Goal: Task Accomplishment & Management: Use online tool/utility

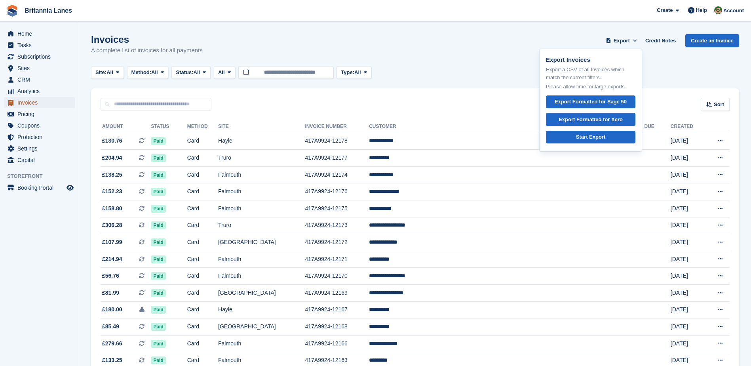
click at [31, 103] on span "Invoices" at bounding box center [40, 102] width 47 height 11
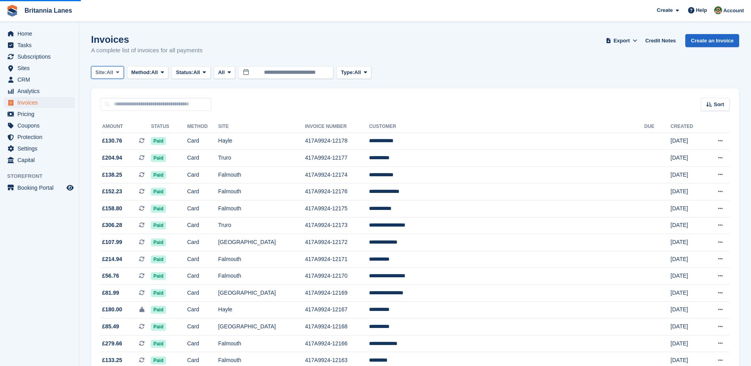
click at [108, 68] on button "Site: All" at bounding box center [107, 72] width 33 height 13
click at [114, 107] on link "Truro" at bounding box center [130, 105] width 71 height 14
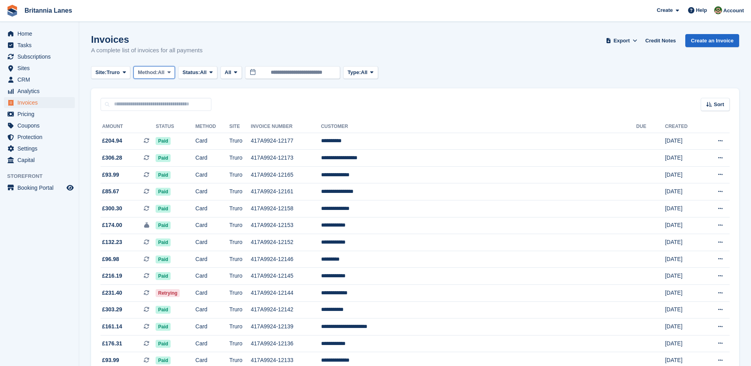
click at [163, 72] on span "All" at bounding box center [161, 72] width 7 height 8
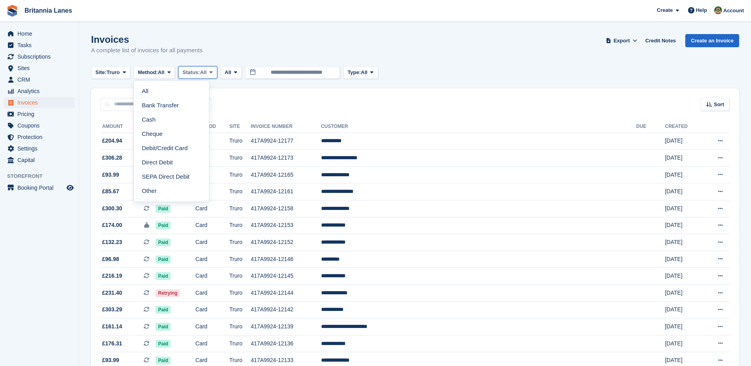
click at [204, 72] on span "All" at bounding box center [203, 72] width 7 height 8
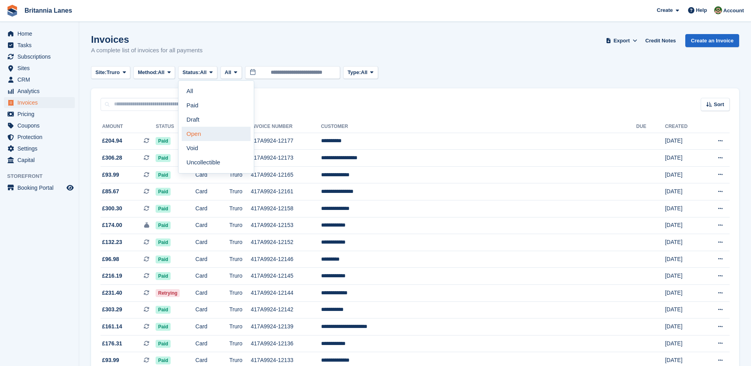
click at [211, 131] on link "Open" at bounding box center [216, 134] width 69 height 14
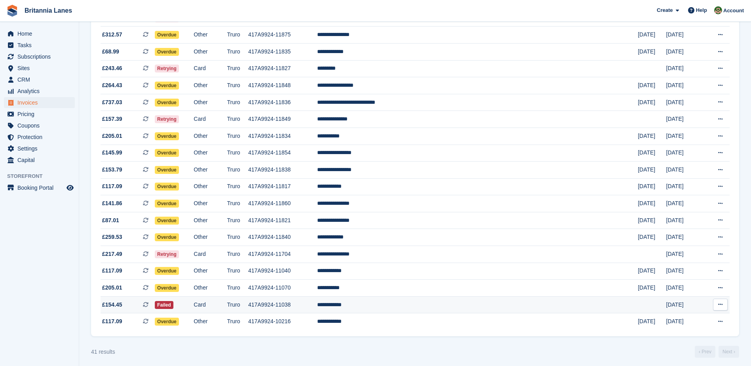
scroll to position [497, 0]
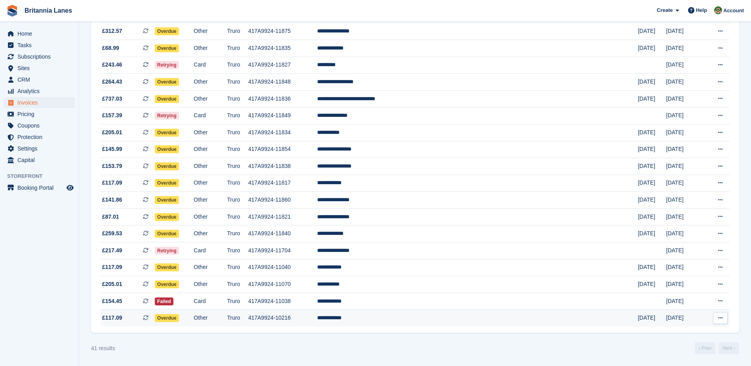
click at [248, 320] on td "Truro" at bounding box center [237, 317] width 21 height 17
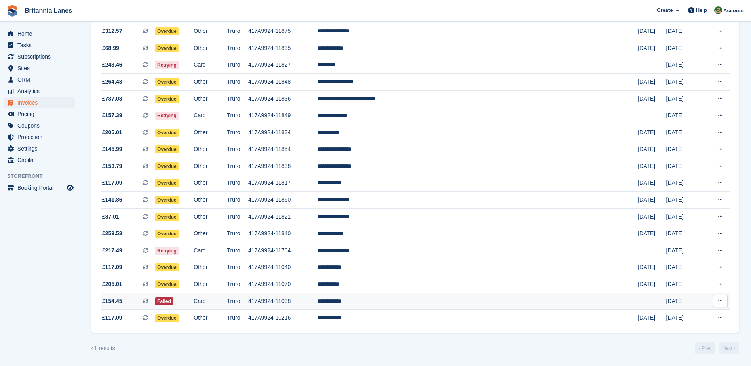
click at [444, 303] on td "**********" at bounding box center [477, 300] width 320 height 17
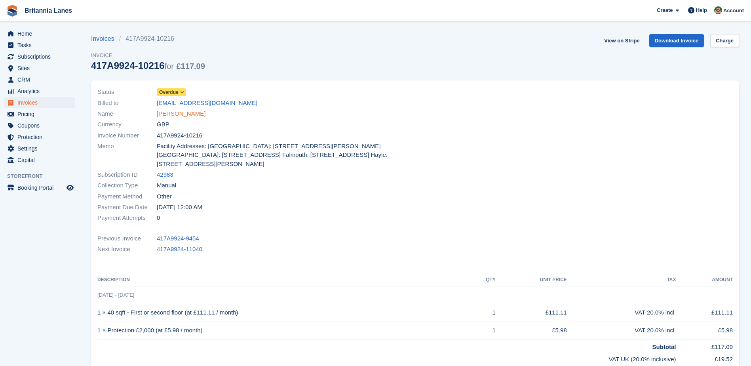
click at [178, 112] on link "Mrs D Archer" at bounding box center [181, 113] width 49 height 9
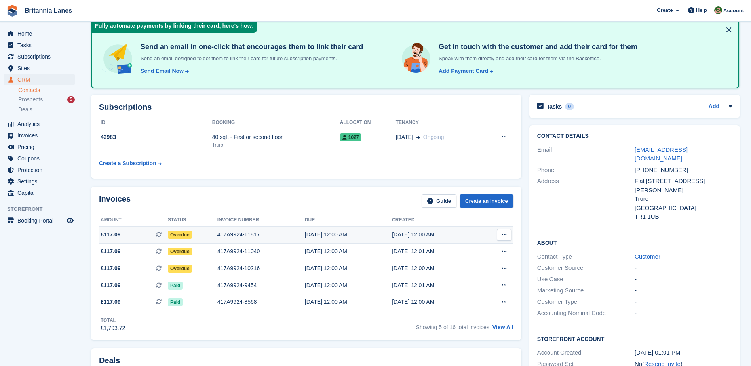
scroll to position [22, 0]
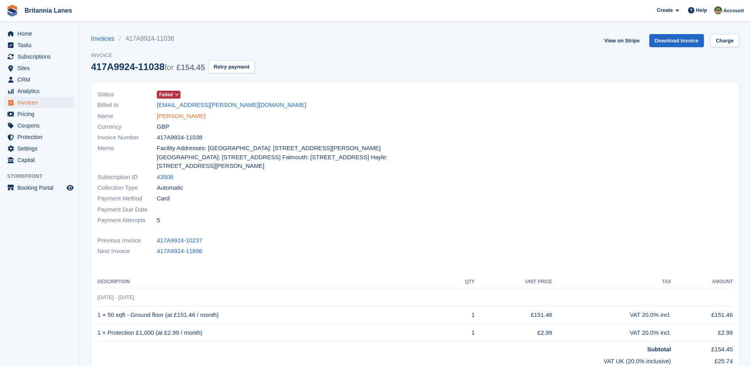
click at [171, 116] on link "Nadine Hicks" at bounding box center [181, 116] width 49 height 9
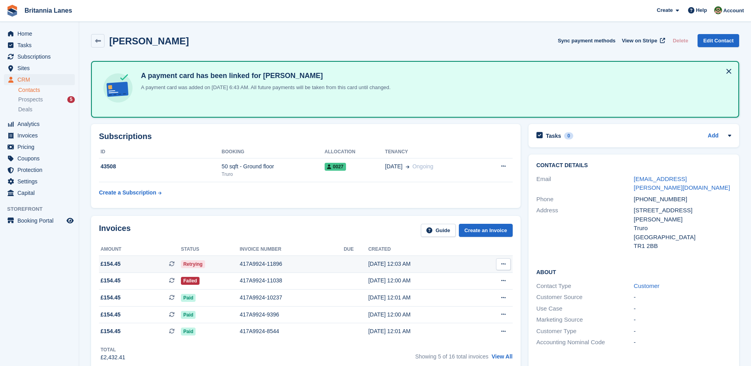
click at [273, 263] on div "417A9924-11896" at bounding box center [291, 264] width 104 height 8
click at [294, 280] on div "417A9924-11038" at bounding box center [291, 280] width 104 height 8
click at [269, 262] on div "417A9924-11896" at bounding box center [291, 264] width 104 height 8
click at [97, 38] on icon at bounding box center [98, 41] width 6 height 6
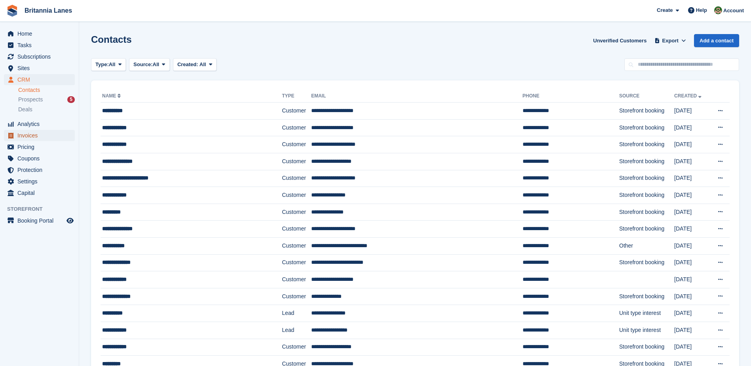
click at [32, 135] on span "Invoices" at bounding box center [40, 135] width 47 height 11
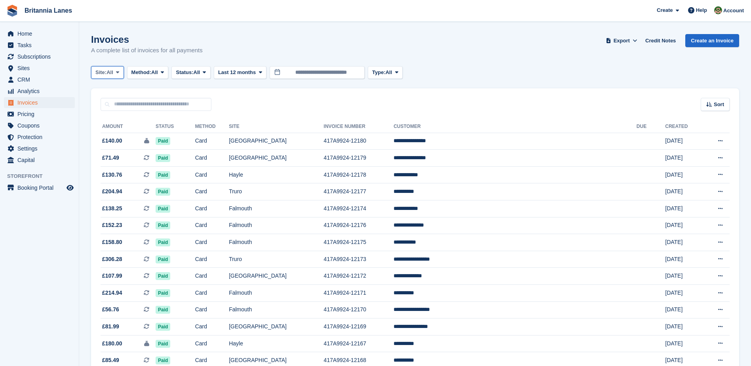
click at [114, 68] on button "Site: All" at bounding box center [107, 72] width 33 height 13
click at [121, 106] on link "Truro" at bounding box center [130, 105] width 71 height 14
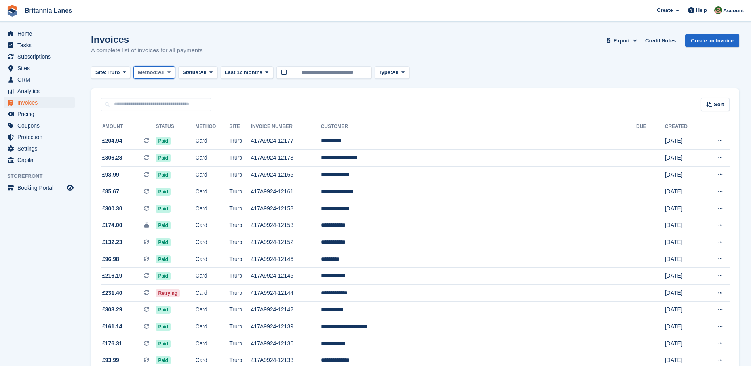
click at [165, 76] on span "All" at bounding box center [161, 72] width 7 height 8
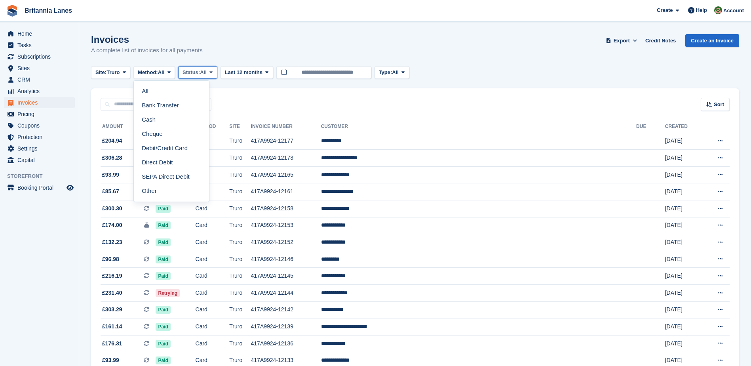
click at [194, 72] on span "Status:" at bounding box center [190, 72] width 17 height 8
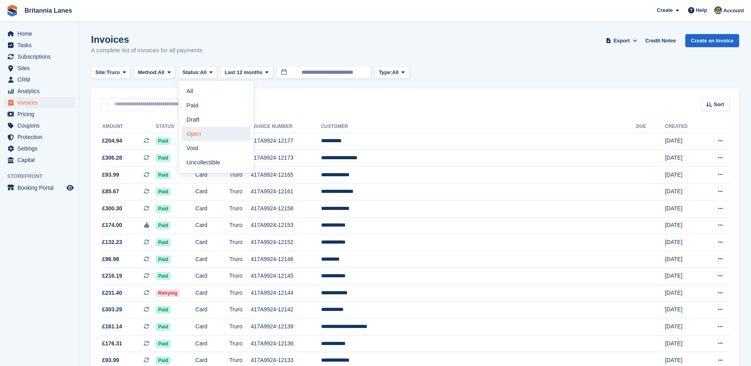
click at [205, 135] on link "Open" at bounding box center [216, 134] width 69 height 14
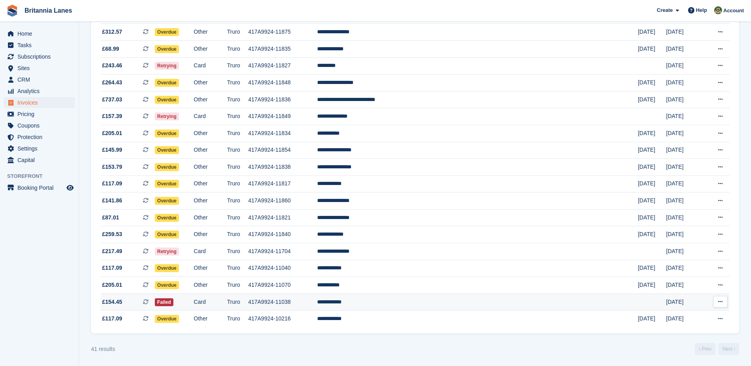
scroll to position [497, 0]
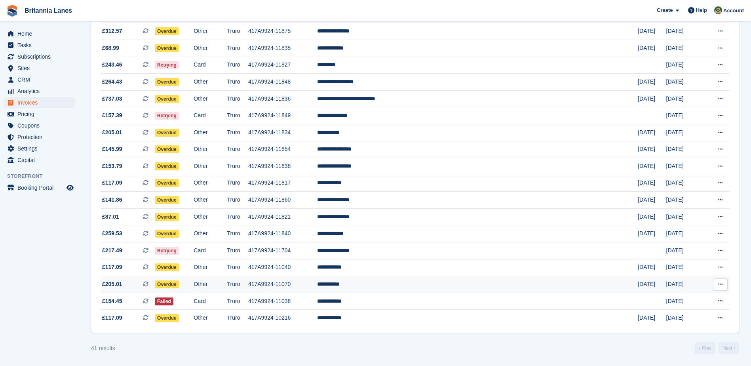
click at [430, 286] on td "**********" at bounding box center [477, 284] width 320 height 17
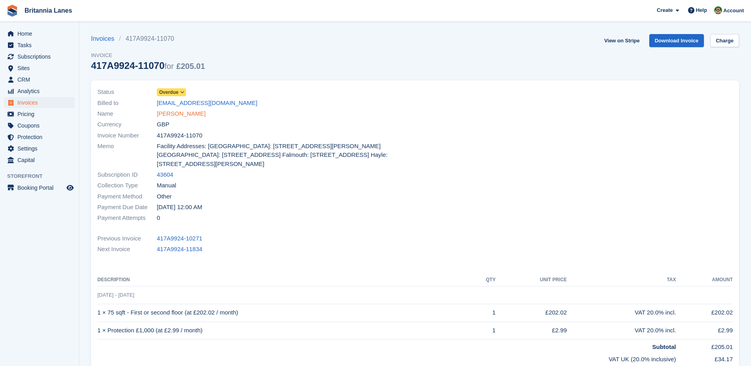
click at [171, 111] on link "[PERSON_NAME]" at bounding box center [181, 113] width 49 height 9
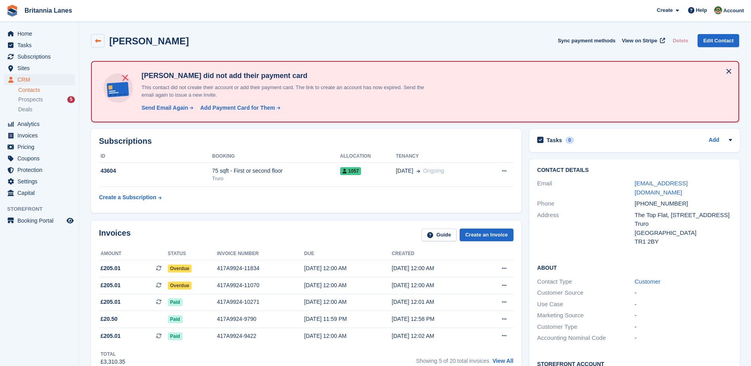
click at [97, 41] on icon at bounding box center [98, 41] width 6 height 6
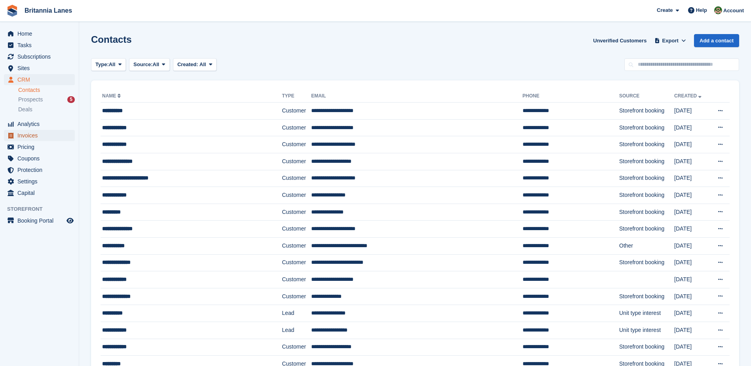
click at [34, 136] on span "Invoices" at bounding box center [40, 135] width 47 height 11
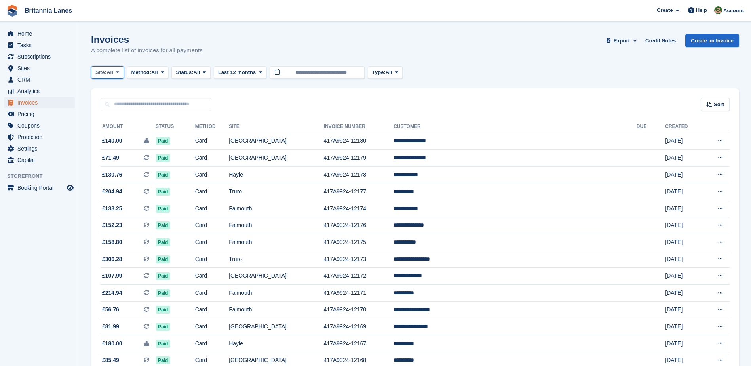
click at [109, 72] on span "All" at bounding box center [109, 72] width 7 height 8
click at [112, 119] on link "Falmouth" at bounding box center [130, 119] width 71 height 14
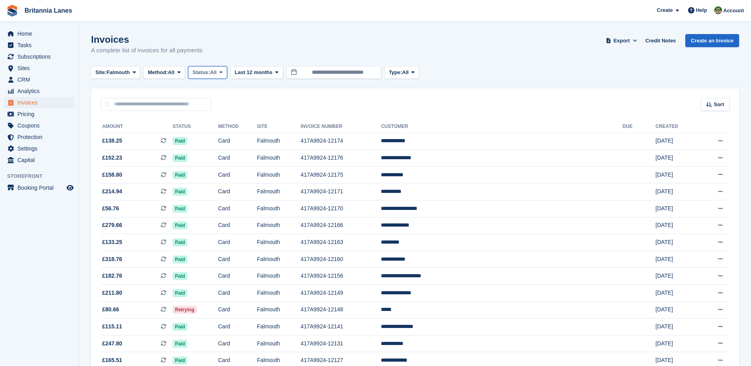
click at [210, 75] on span "Status:" at bounding box center [200, 72] width 17 height 8
click at [209, 132] on link "Open" at bounding box center [225, 134] width 69 height 14
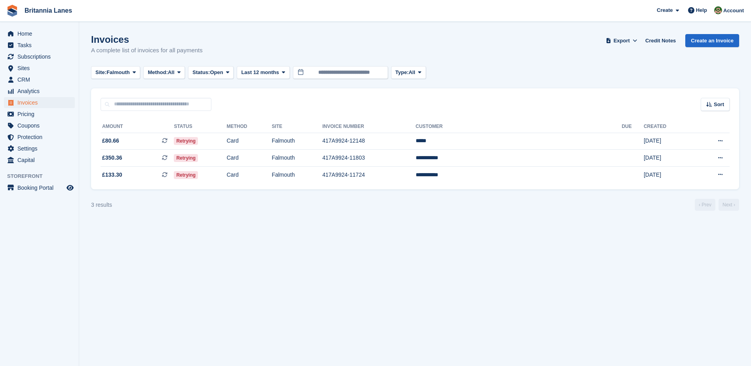
click at [376, 184] on div "Amount Status Method Site Invoice Number Customer Due Created £80.66 This is a …" at bounding box center [415, 150] width 648 height 79
click at [322, 181] on td "Falmouth" at bounding box center [296, 174] width 51 height 17
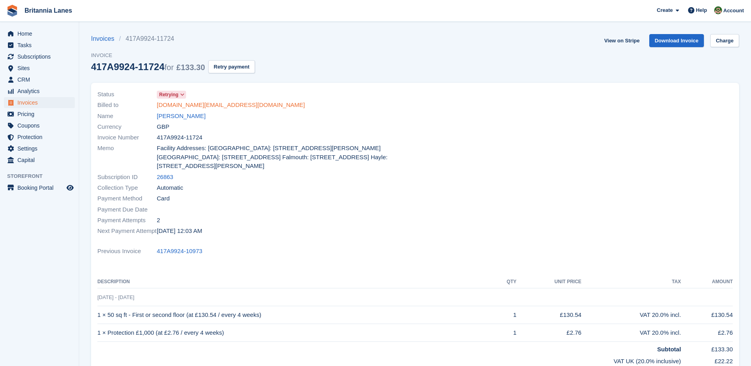
click at [171, 108] on link "[DOMAIN_NAME][EMAIL_ADDRESS][DOMAIN_NAME]" at bounding box center [231, 104] width 148 height 9
click at [171, 119] on link "[PERSON_NAME]" at bounding box center [181, 116] width 49 height 9
click at [171, 112] on link "[PERSON_NAME]" at bounding box center [181, 116] width 49 height 9
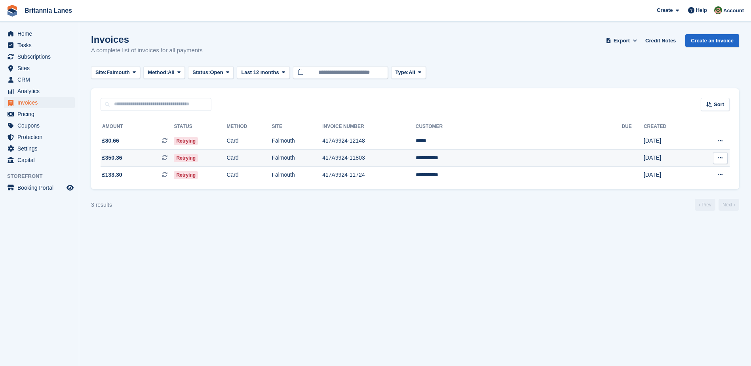
click at [271, 162] on td "Card" at bounding box center [248, 158] width 45 height 17
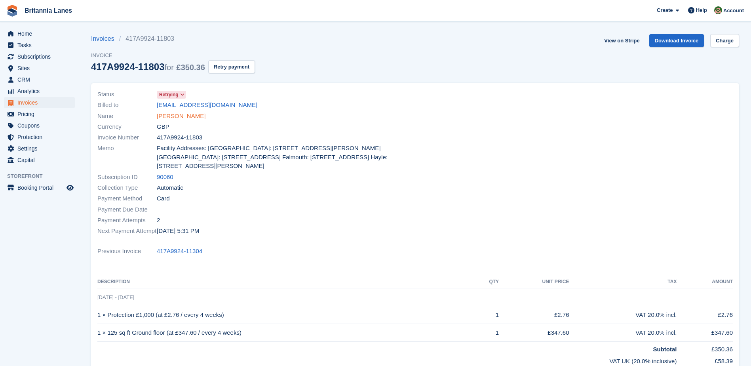
click at [163, 117] on link "Lynda Mundy" at bounding box center [181, 116] width 49 height 9
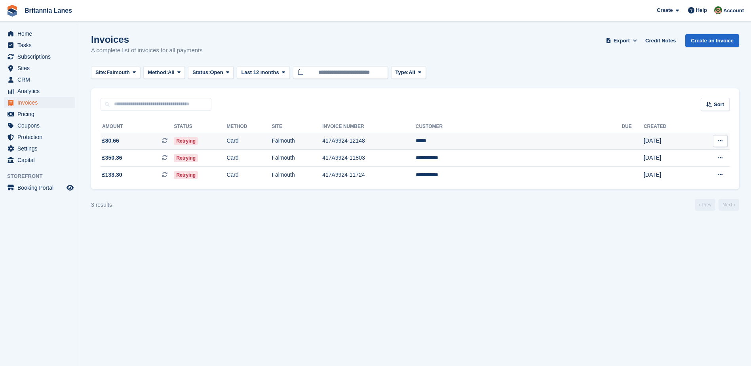
click at [174, 138] on span "£80.66 This is a recurring subscription invoice." at bounding box center [136, 140] width 73 height 8
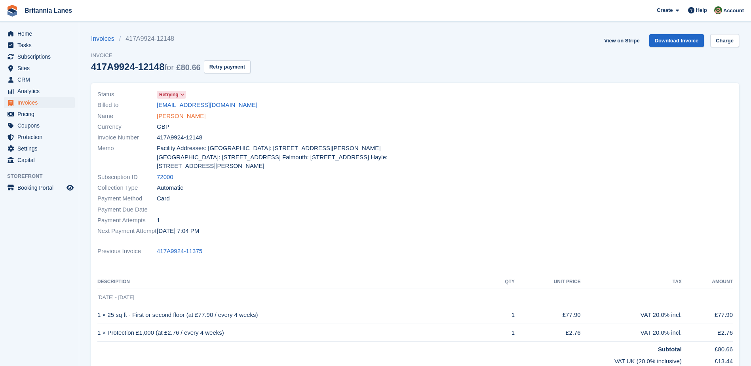
click at [162, 116] on link "[PERSON_NAME]" at bounding box center [181, 116] width 49 height 9
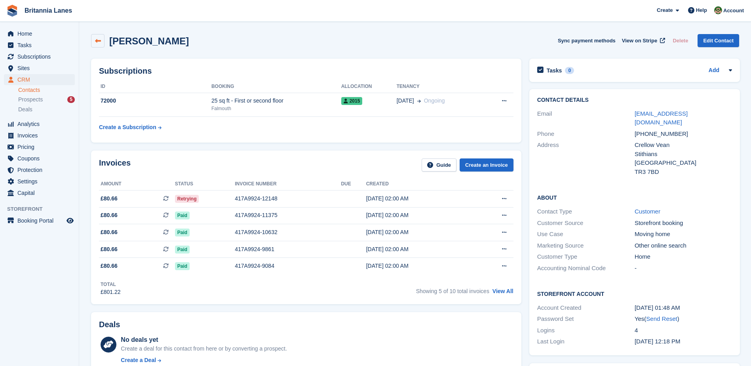
click at [99, 40] on icon at bounding box center [98, 41] width 6 height 6
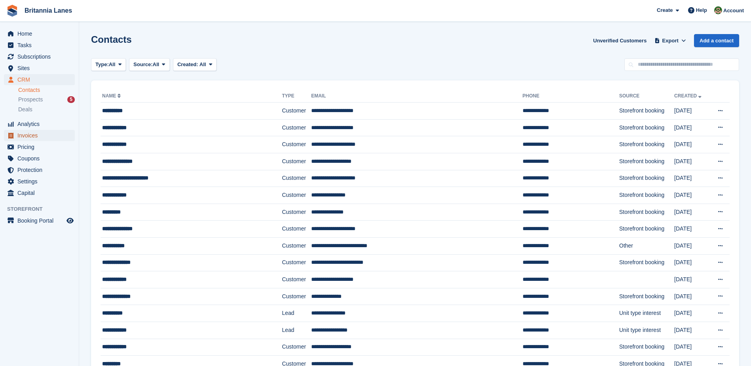
click at [35, 133] on span "Invoices" at bounding box center [40, 135] width 47 height 11
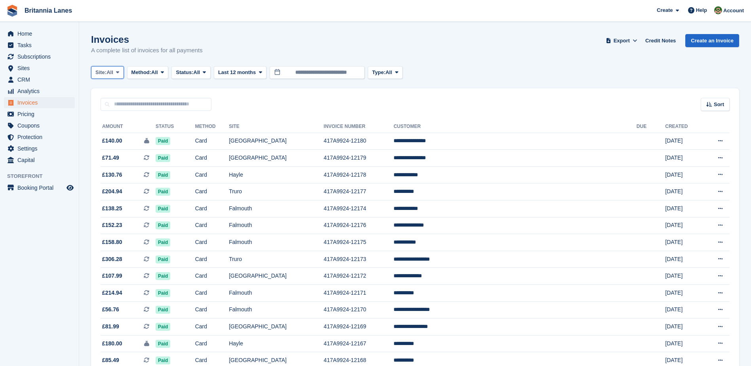
click at [118, 72] on icon at bounding box center [117, 72] width 3 height 5
click at [118, 149] on link "Hayle" at bounding box center [130, 148] width 71 height 14
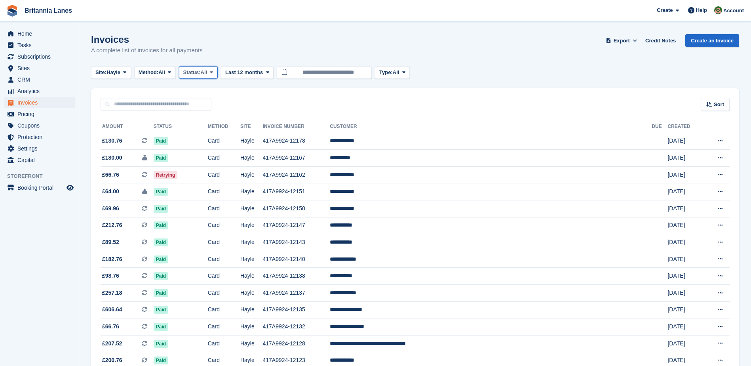
click at [207, 71] on span "All" at bounding box center [204, 72] width 7 height 8
click at [214, 140] on link "Open" at bounding box center [216, 134] width 69 height 14
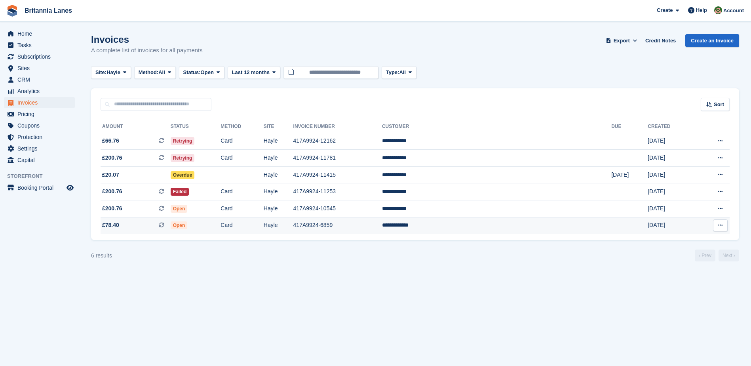
click at [382, 224] on td "417A9924-6859" at bounding box center [337, 225] width 89 height 17
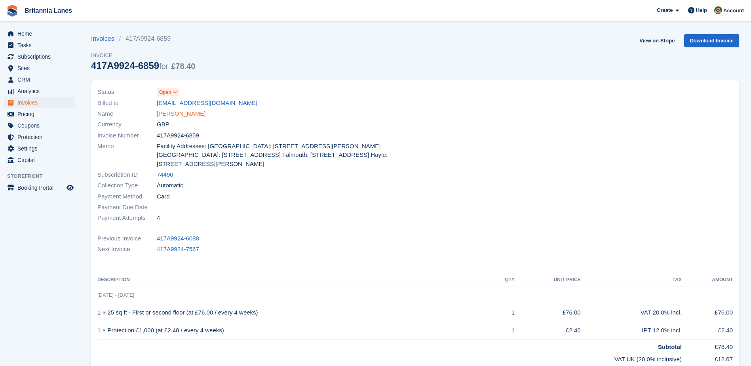
click at [183, 113] on link "[PERSON_NAME]" at bounding box center [181, 113] width 49 height 9
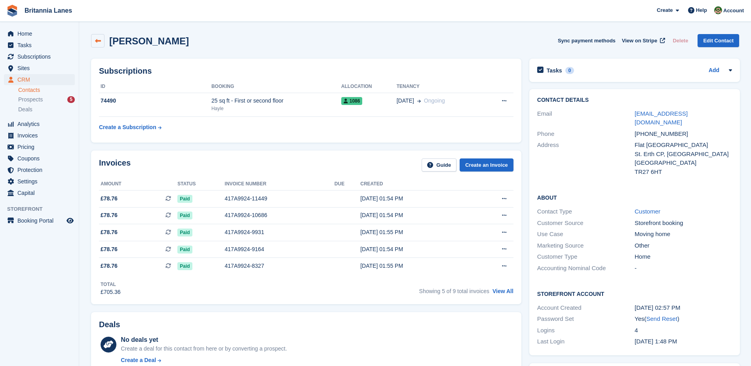
click at [96, 41] on icon at bounding box center [98, 41] width 6 height 6
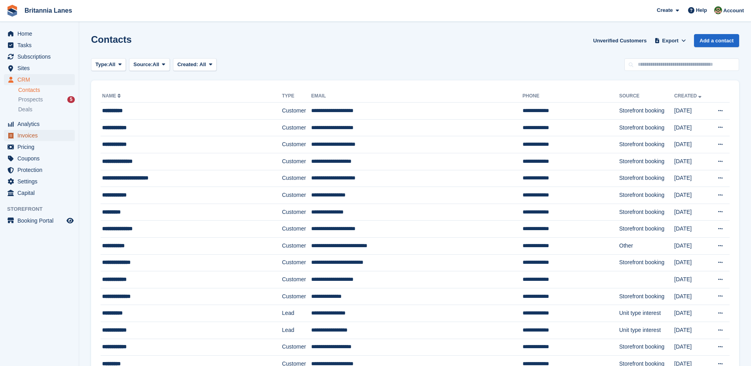
click at [43, 135] on span "Invoices" at bounding box center [40, 135] width 47 height 11
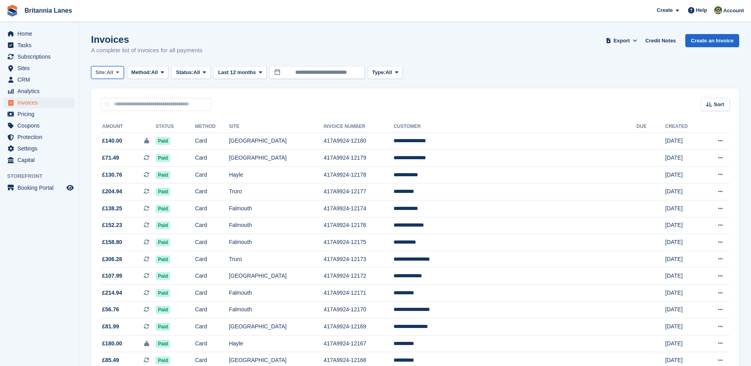
click at [109, 69] on span "All" at bounding box center [109, 72] width 7 height 8
click at [121, 145] on link "Hayle" at bounding box center [130, 148] width 71 height 14
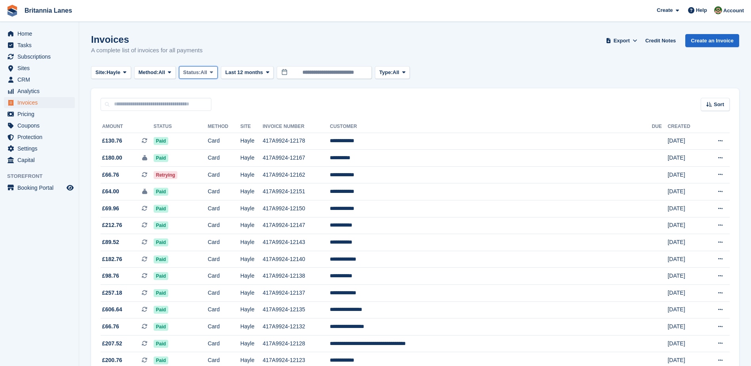
click at [205, 70] on span "All" at bounding box center [204, 72] width 7 height 8
click at [211, 135] on link "Open" at bounding box center [216, 134] width 69 height 14
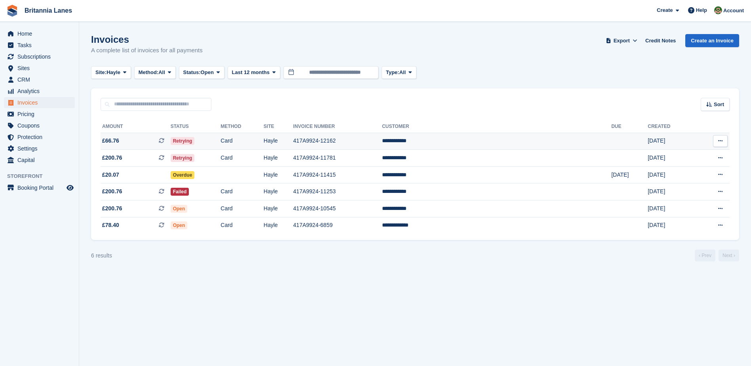
click at [374, 140] on td "417A9924-12162" at bounding box center [337, 141] width 89 height 17
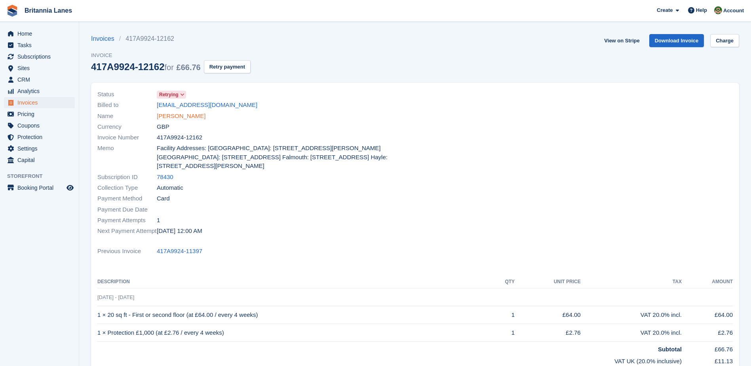
click at [164, 116] on link "[PERSON_NAME]" at bounding box center [181, 116] width 49 height 9
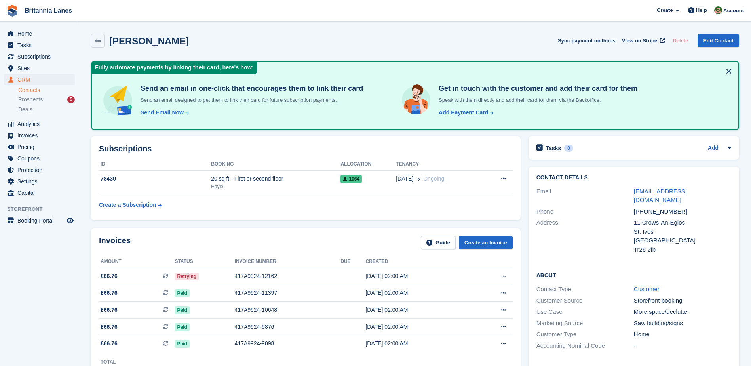
click at [95, 47] on div "[PERSON_NAME] Sync payment methods View on Stripe Delete Edit Contact" at bounding box center [415, 42] width 656 height 25
click at [97, 44] on link at bounding box center [97, 40] width 13 height 13
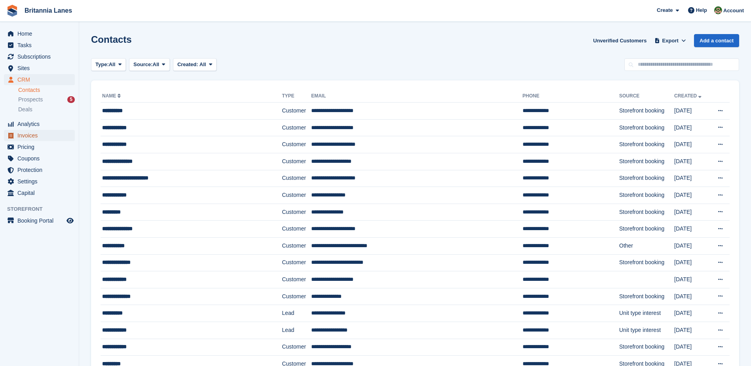
click at [33, 138] on span "Invoices" at bounding box center [40, 135] width 47 height 11
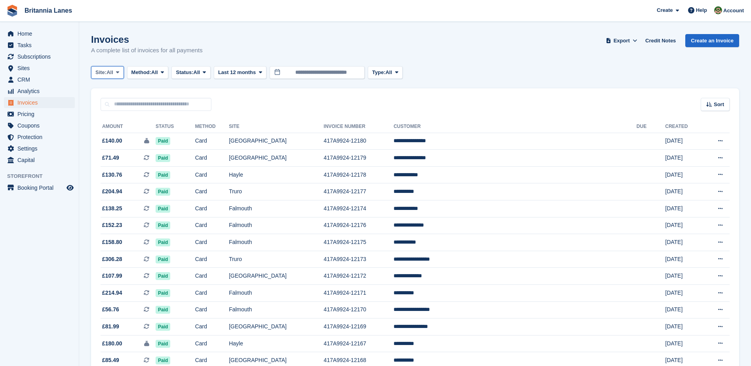
click at [111, 69] on span "All" at bounding box center [109, 72] width 7 height 8
click at [118, 133] on link "[GEOGRAPHIC_DATA]" at bounding box center [130, 134] width 71 height 14
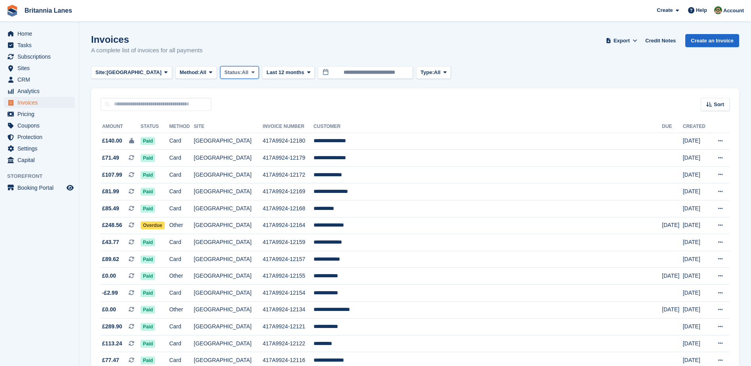
click at [242, 73] on span "All" at bounding box center [245, 72] width 7 height 8
click at [224, 133] on link "Open" at bounding box center [258, 134] width 69 height 14
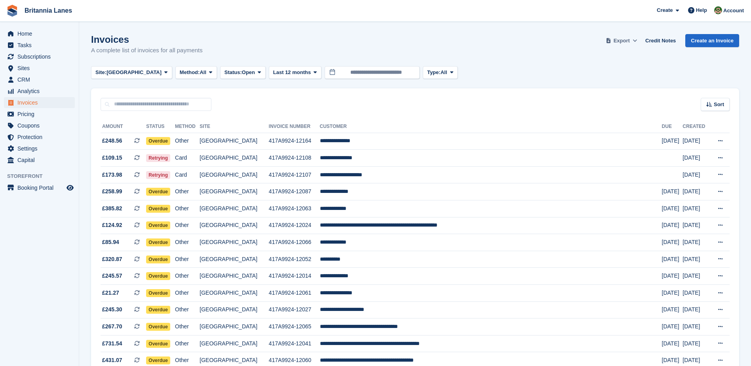
click at [636, 40] on icon at bounding box center [634, 40] width 4 height 5
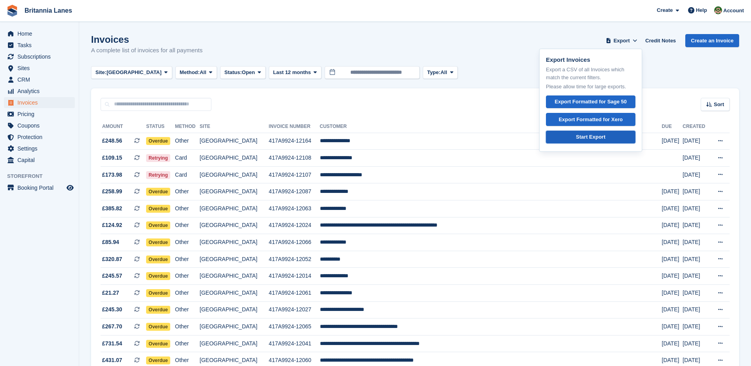
click at [610, 136] on link "Start Export" at bounding box center [590, 137] width 89 height 13
click at [477, 63] on div "Invoices A complete list of invoices for all payments Export Export Invoices Ex…" at bounding box center [415, 49] width 648 height 30
